Goal: Transaction & Acquisition: Purchase product/service

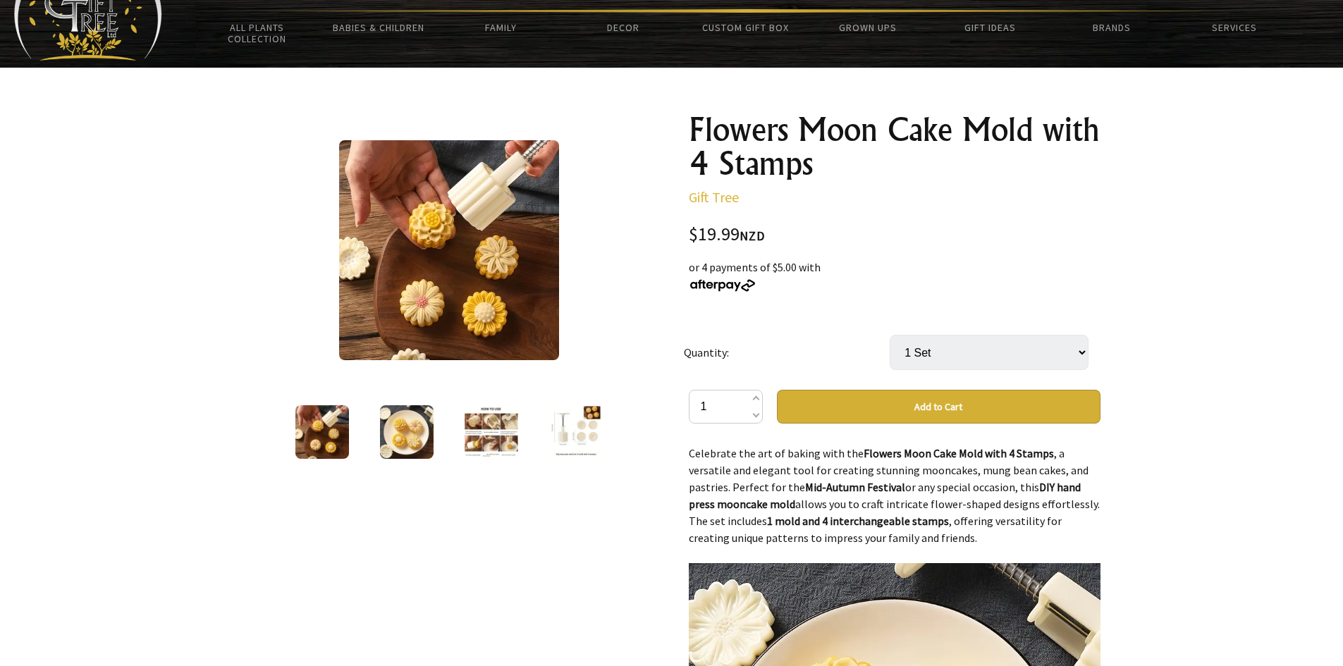
click at [398, 433] on img at bounding box center [407, 432] width 54 height 54
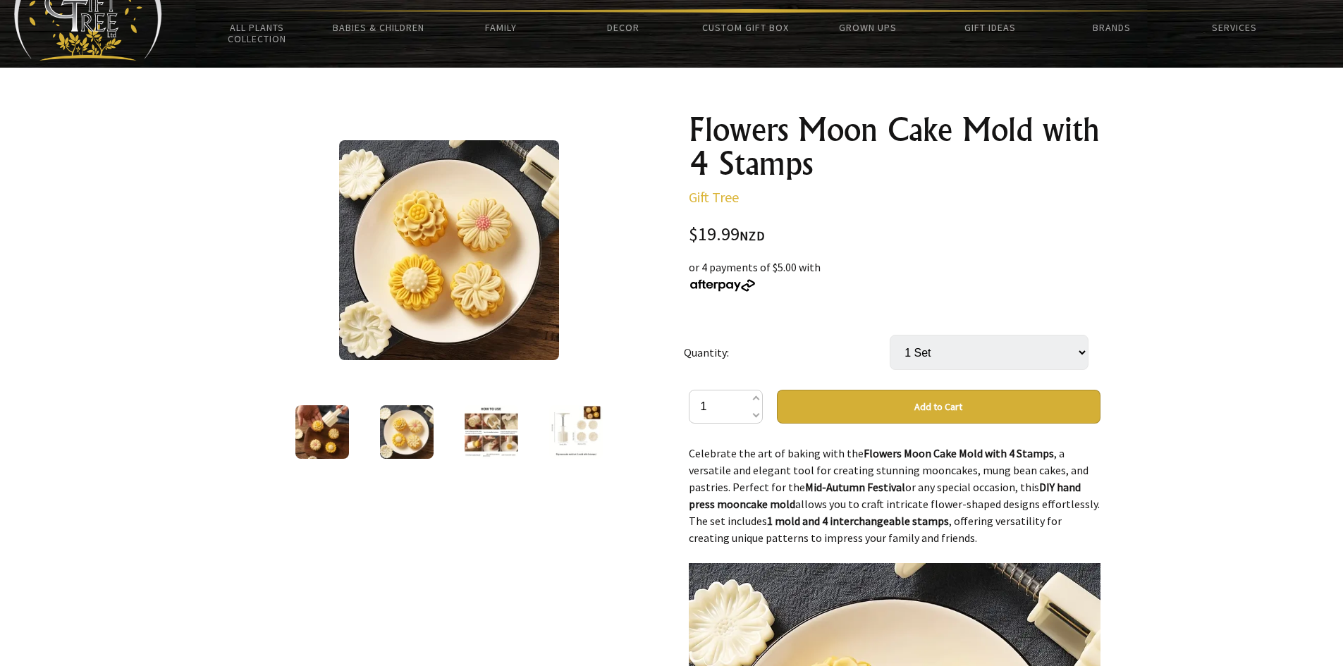
click at [465, 430] on img at bounding box center [492, 432] width 54 height 54
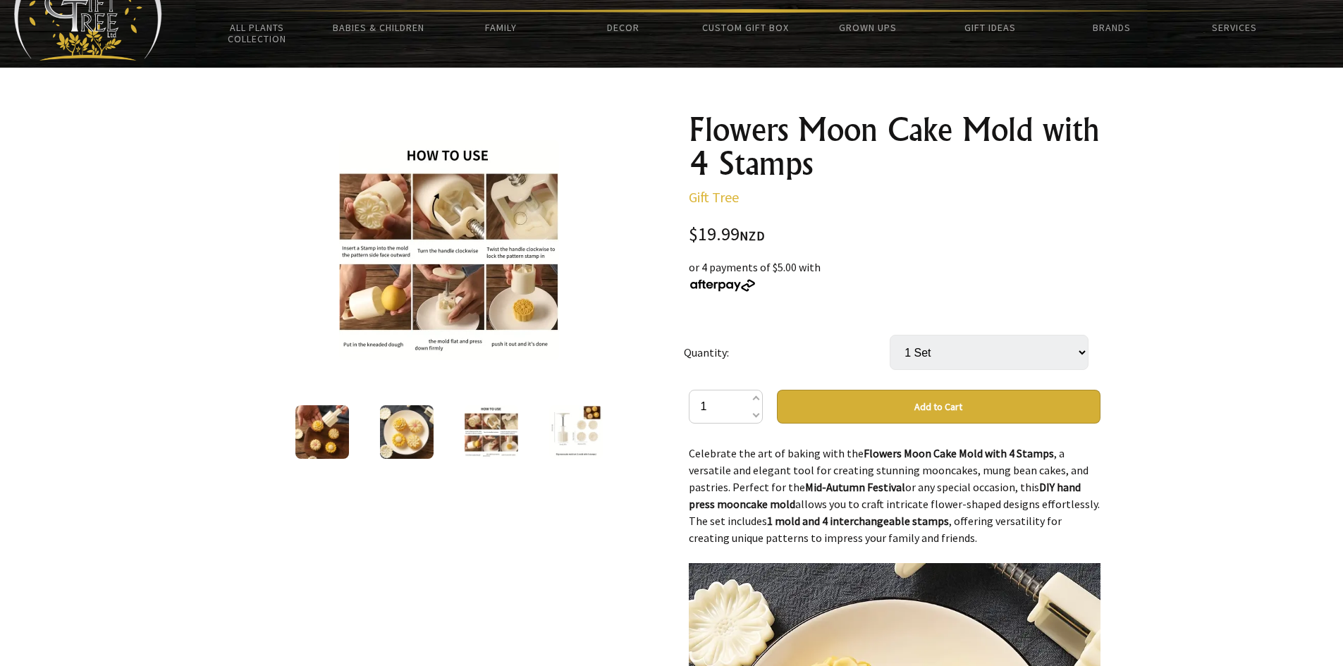
click at [579, 429] on img at bounding box center [576, 432] width 54 height 54
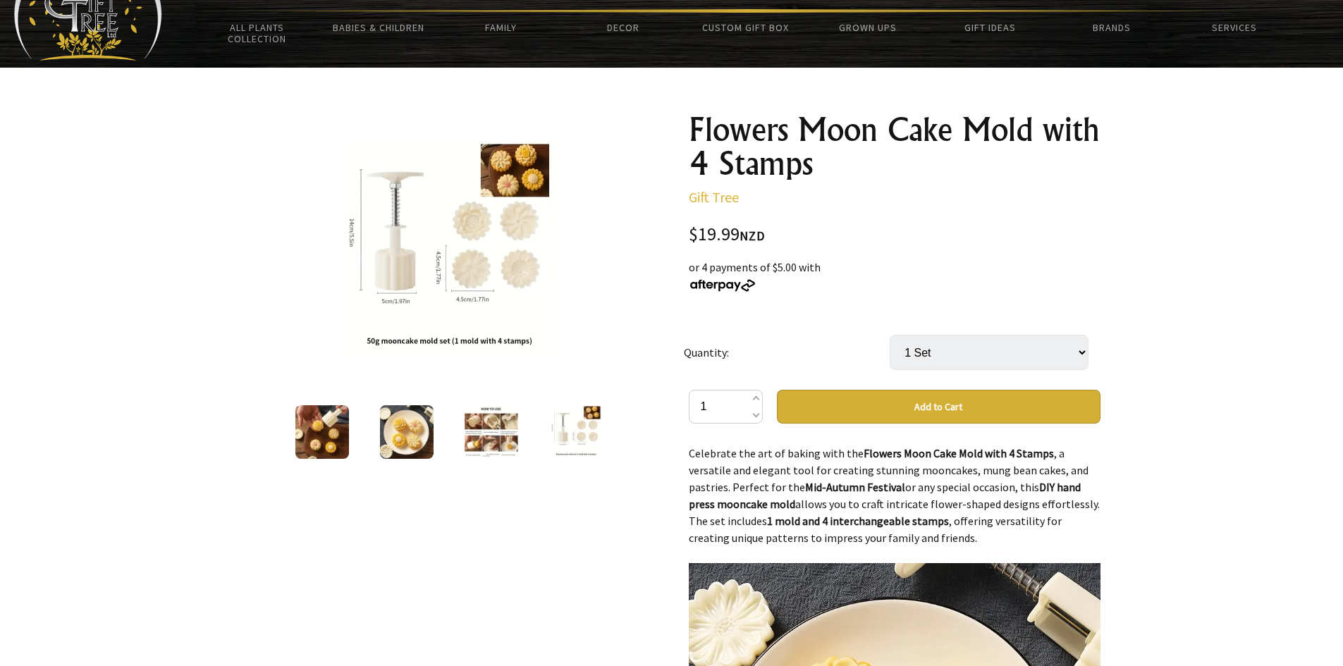
click at [402, 430] on img at bounding box center [407, 432] width 54 height 54
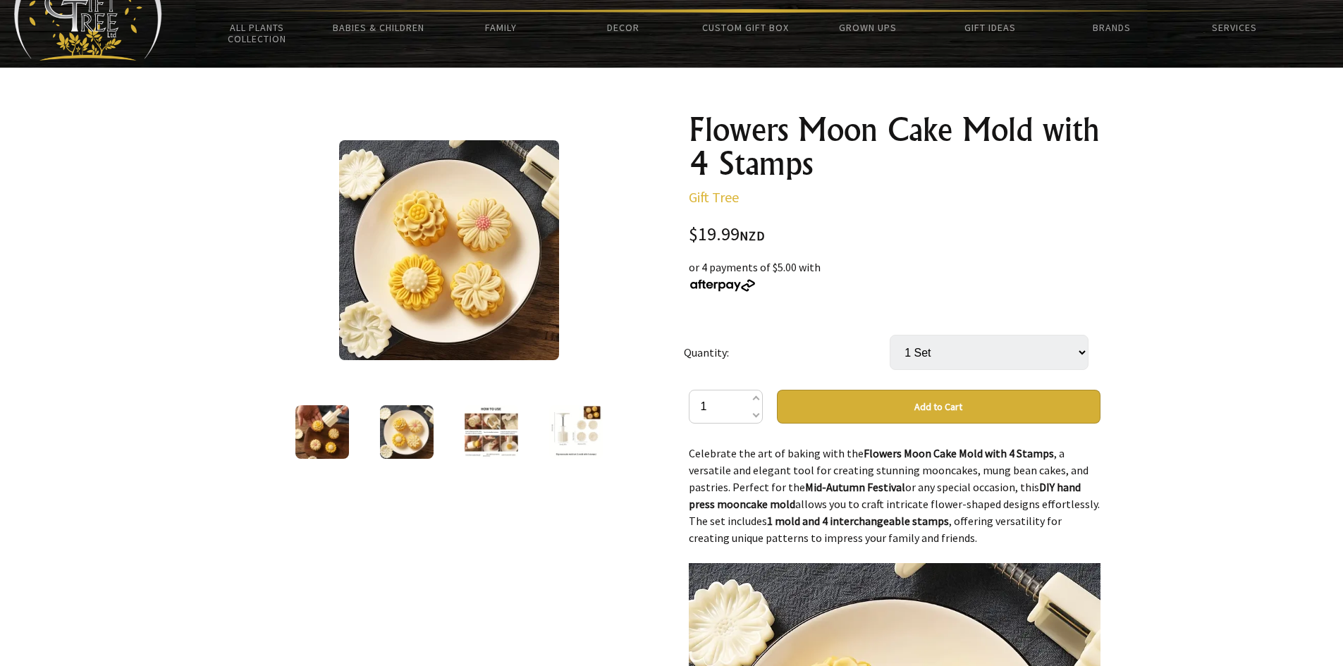
click at [598, 433] on img at bounding box center [576, 432] width 54 height 54
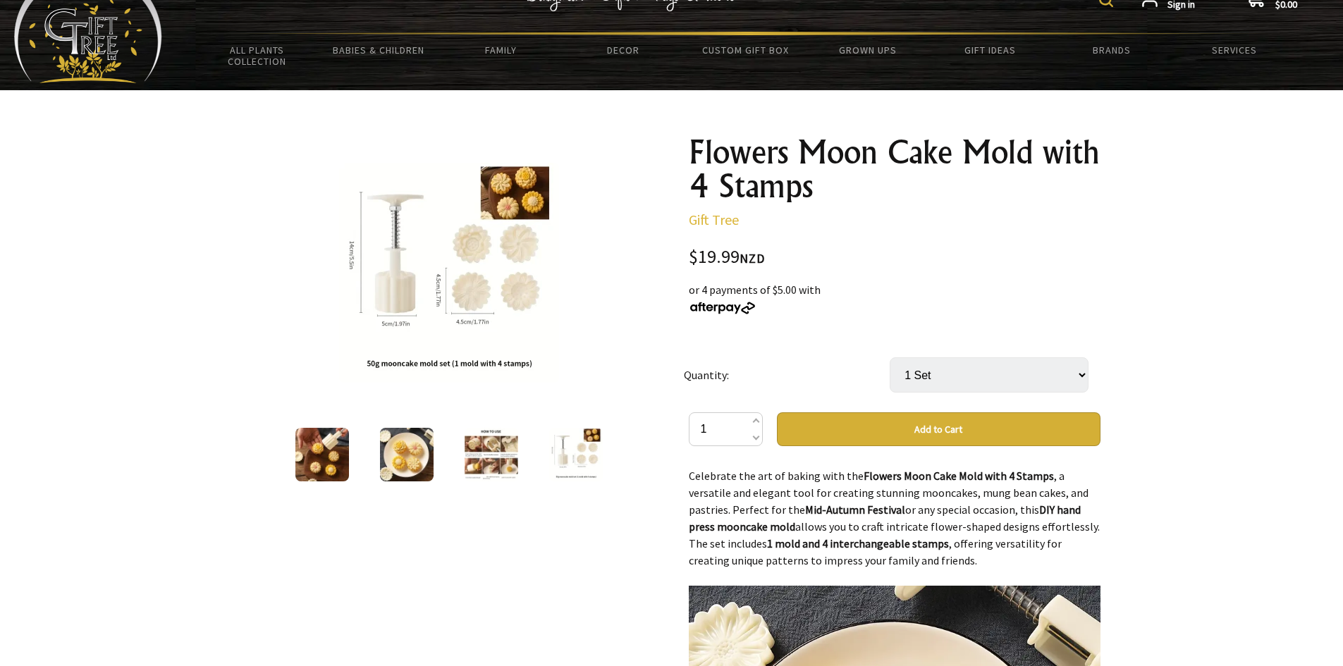
scroll to position [141, 0]
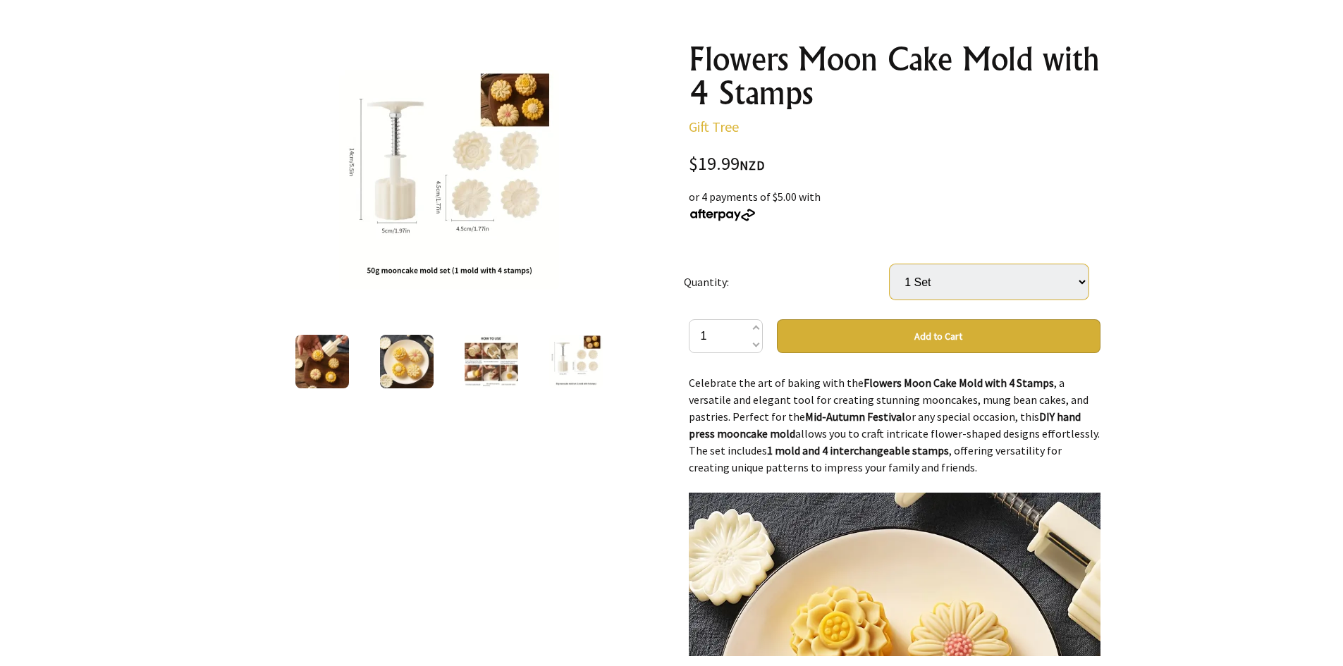
click at [1046, 270] on select "1 Set" at bounding box center [989, 281] width 199 height 35
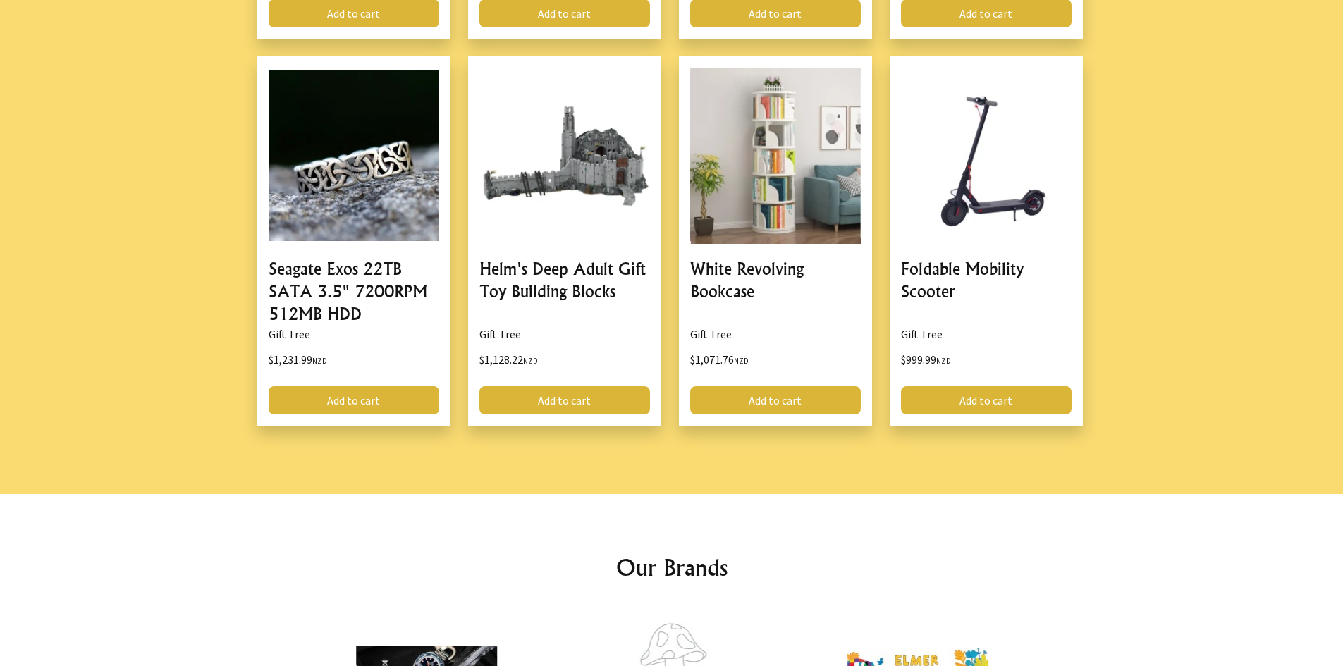
scroll to position [1882, 0]
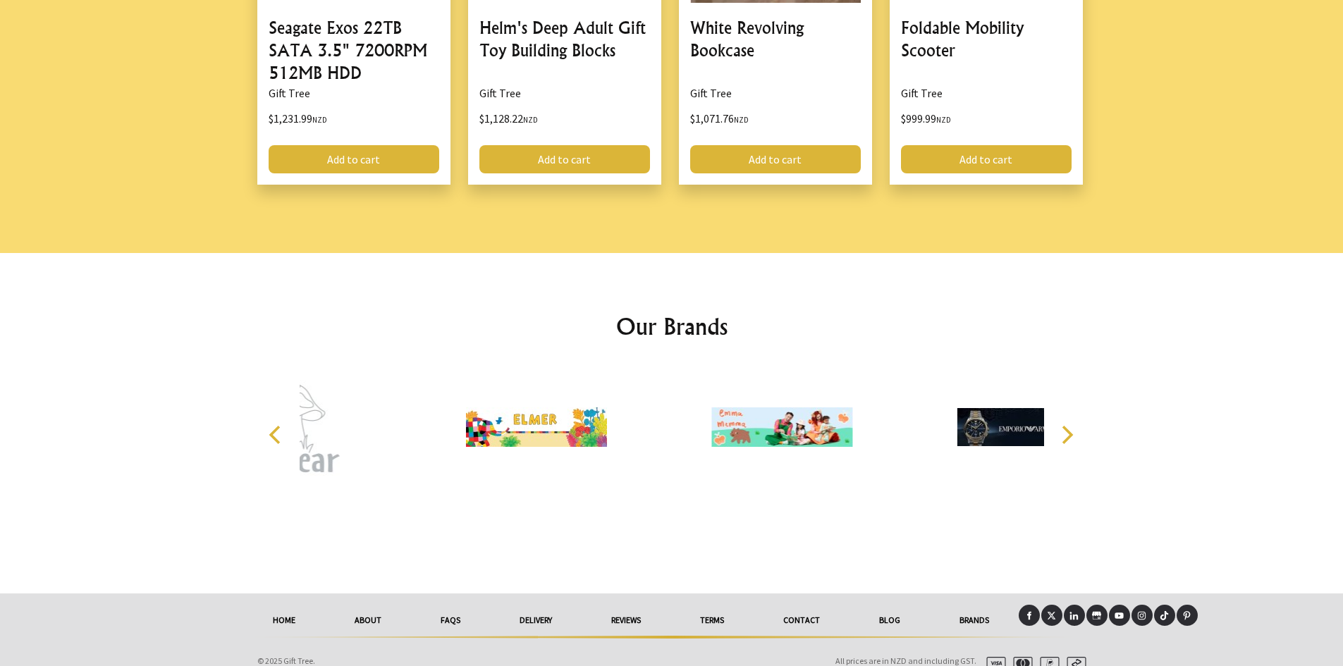
drag, startPoint x: 440, startPoint y: 600, endPoint x: 540, endPoint y: 606, distance: 100.3
click at [540, 606] on link "delivery" at bounding box center [536, 620] width 92 height 31
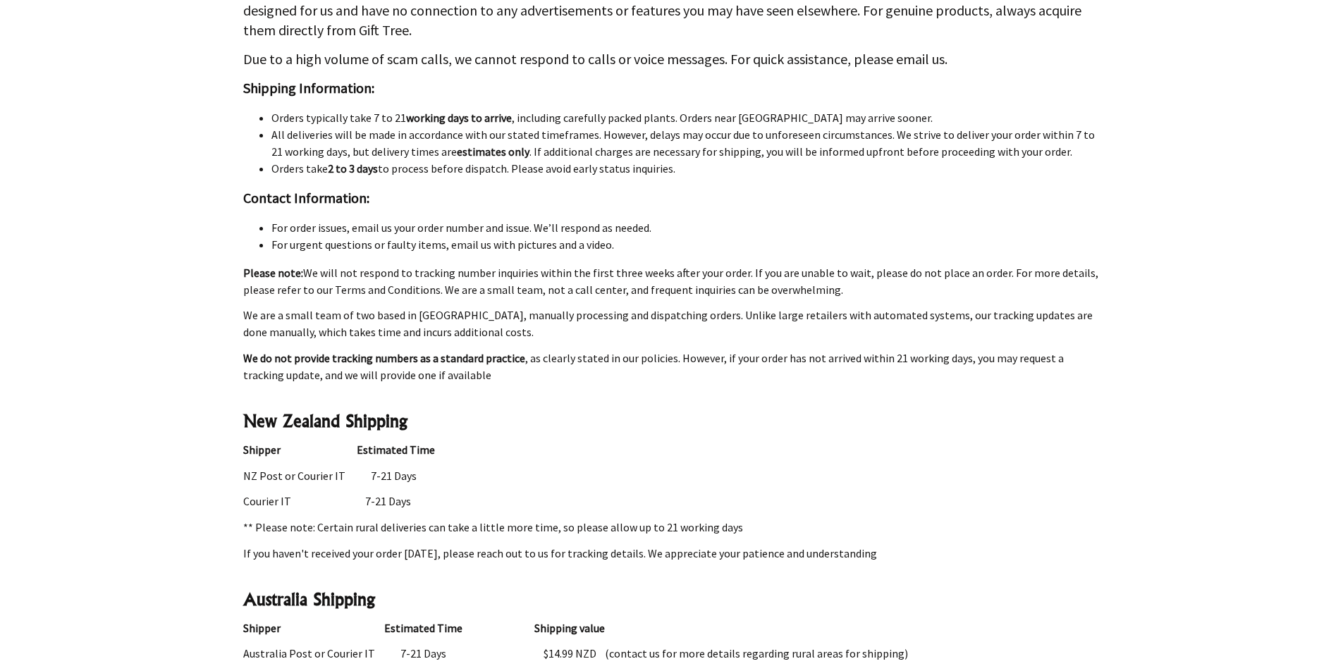
scroll to position [1621, 0]
